Goal: Find specific page/section: Find specific page/section

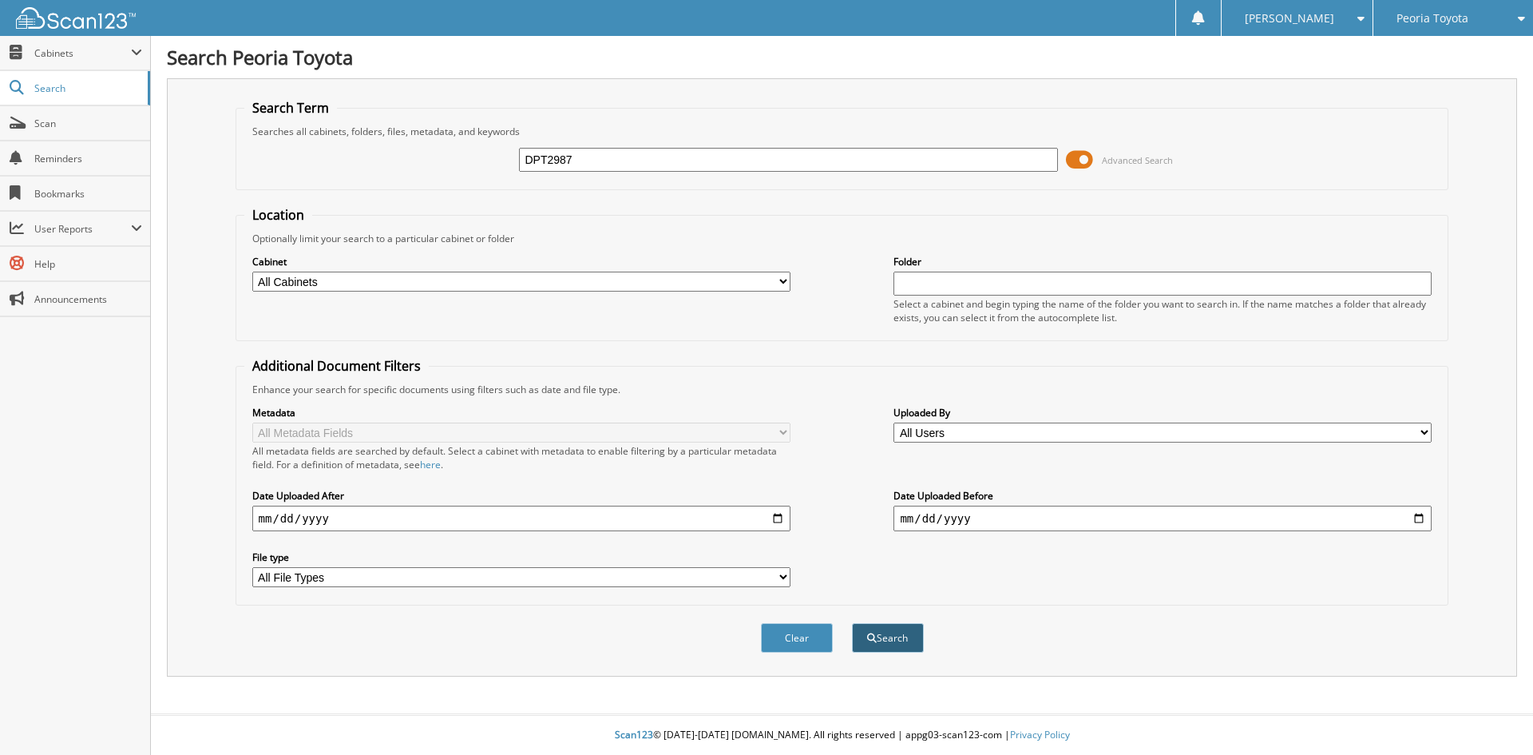
type input "DPT2987"
click at [882, 643] on button "Search" at bounding box center [888, 638] width 72 height 30
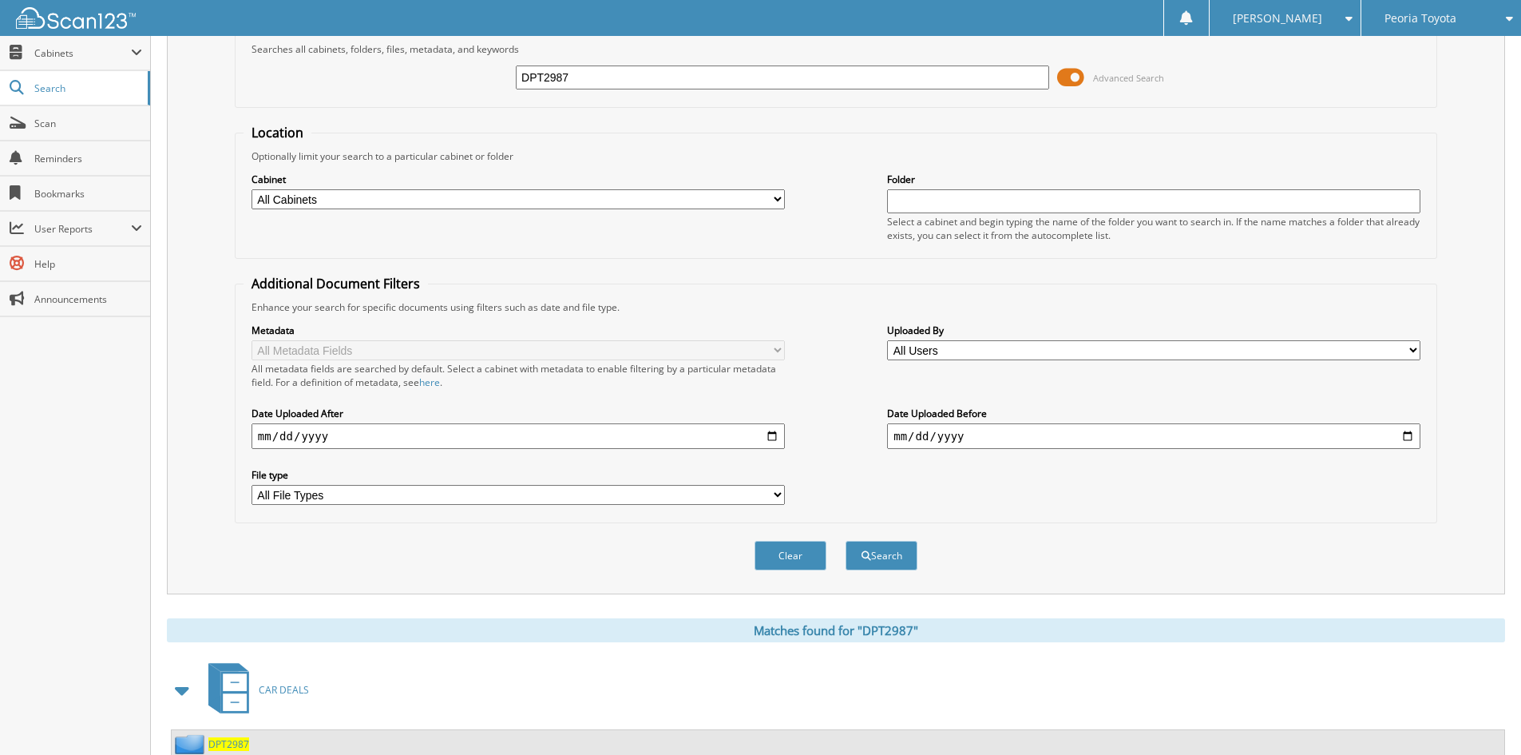
scroll to position [236, 0]
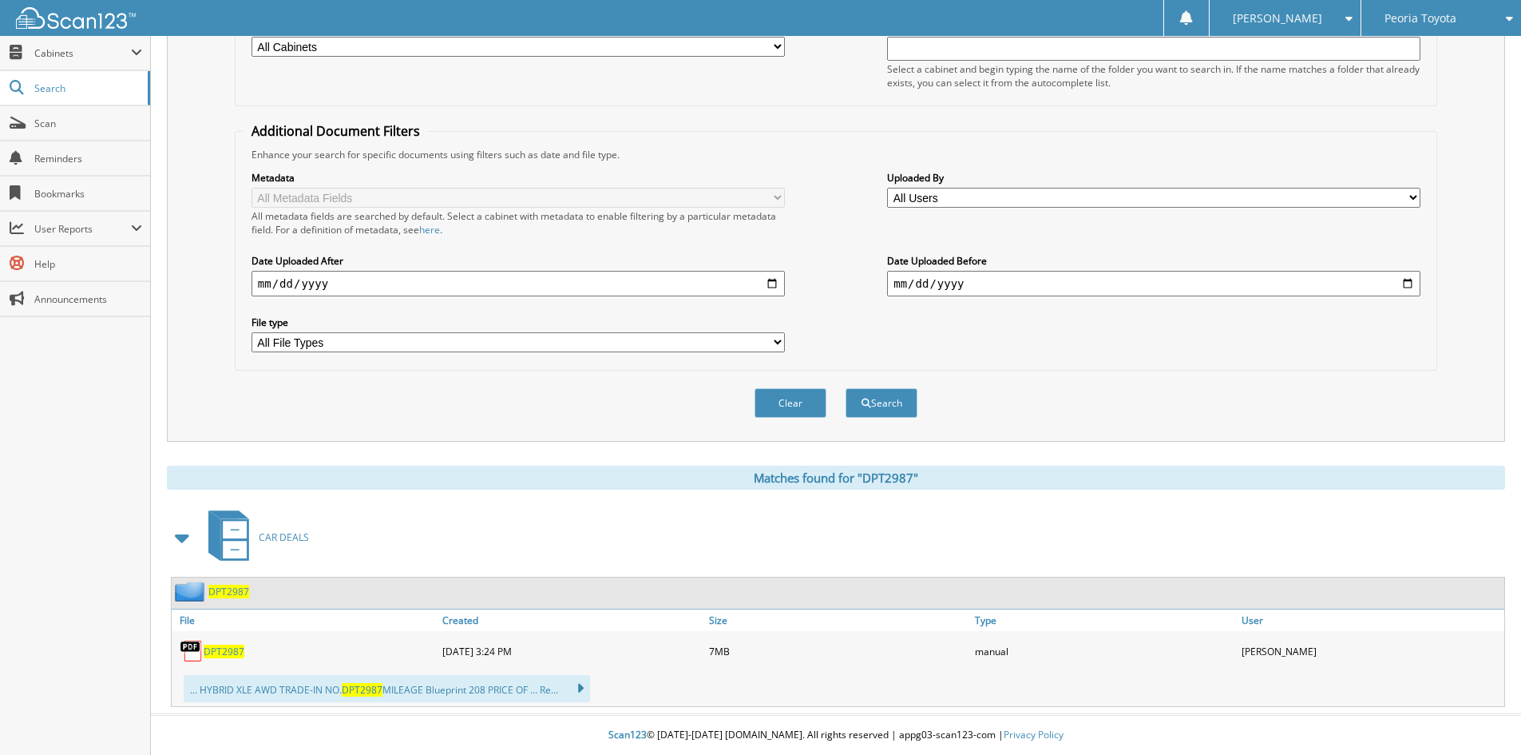
click at [216, 649] on span "DPT2987" at bounding box center [224, 651] width 41 height 14
click at [67, 129] on span "Scan" at bounding box center [88, 124] width 108 height 14
